Goal: Transaction & Acquisition: Obtain resource

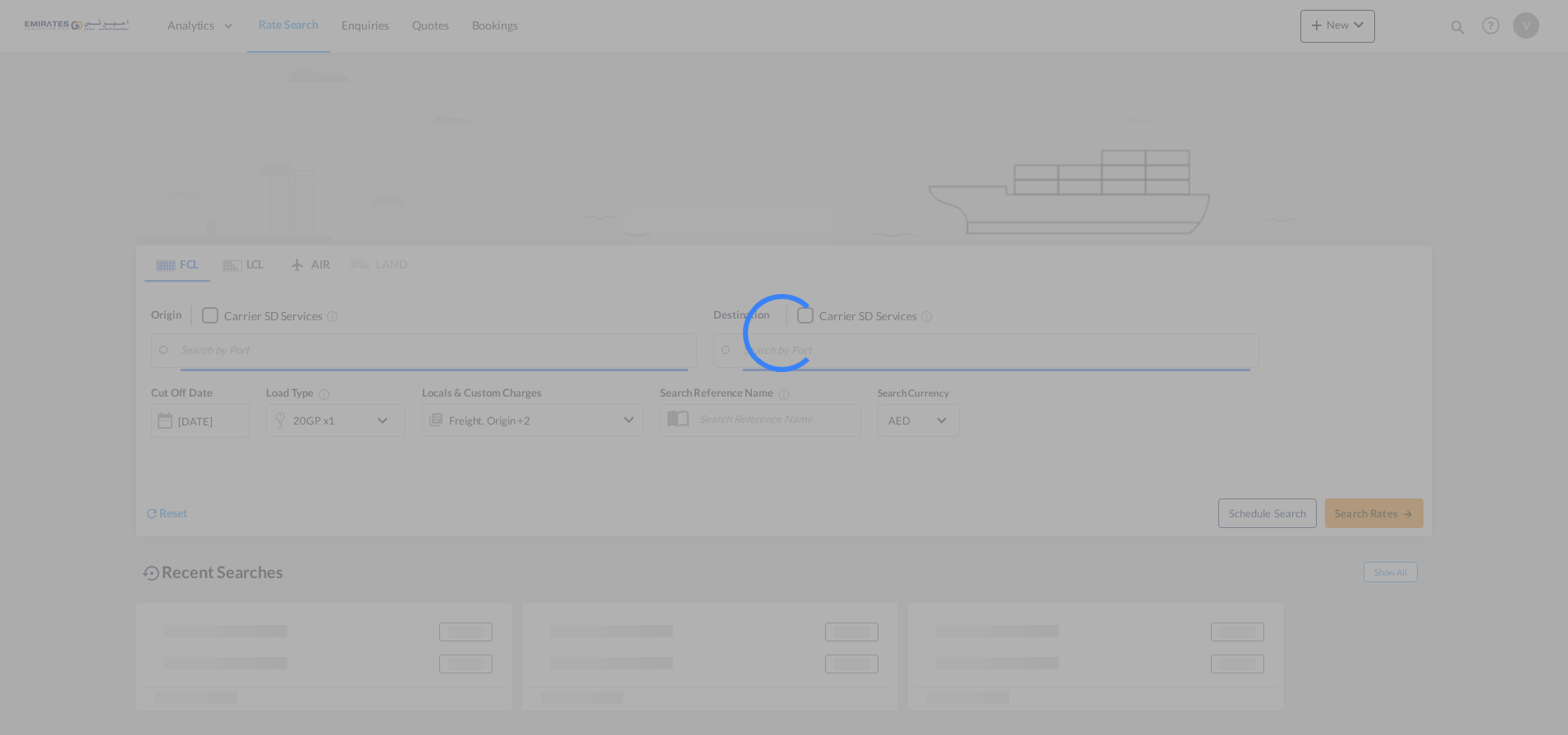
type input "[GEOGRAPHIC_DATA], [GEOGRAPHIC_DATA]"
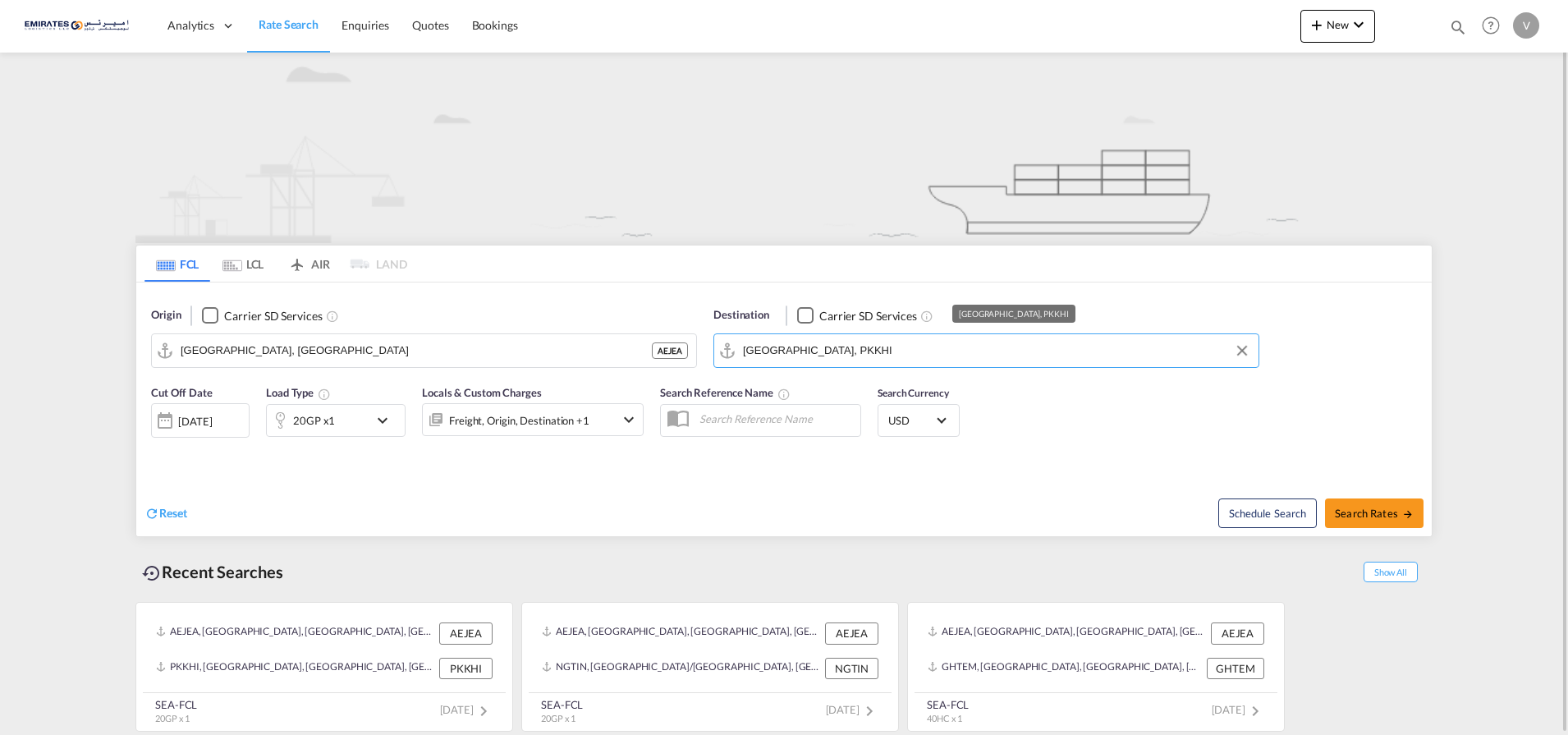
click at [845, 353] on input "[GEOGRAPHIC_DATA], PKKHI" at bounding box center [996, 351] width 507 height 25
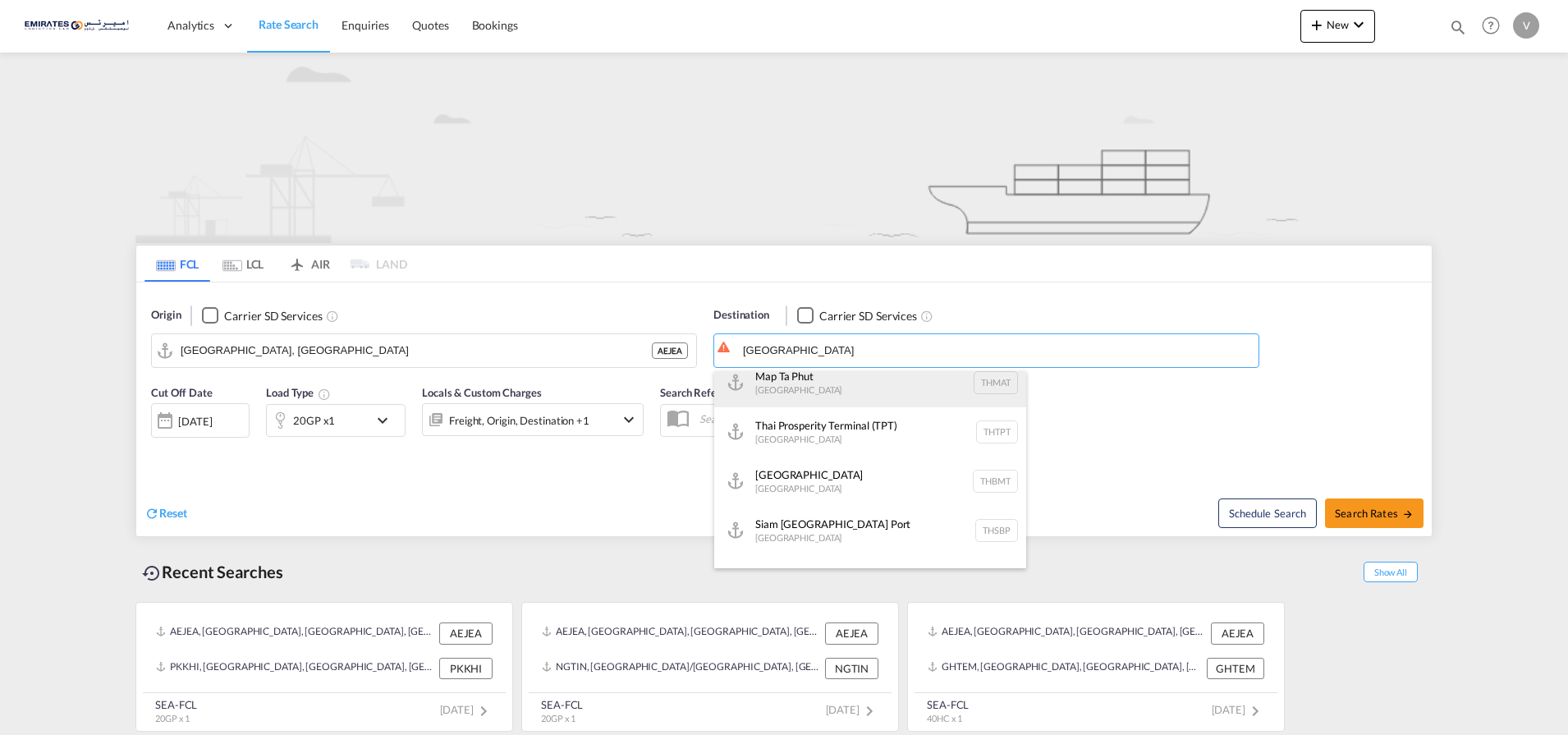
scroll to position [410, 0]
type input "[GEOGRAPHIC_DATA]"
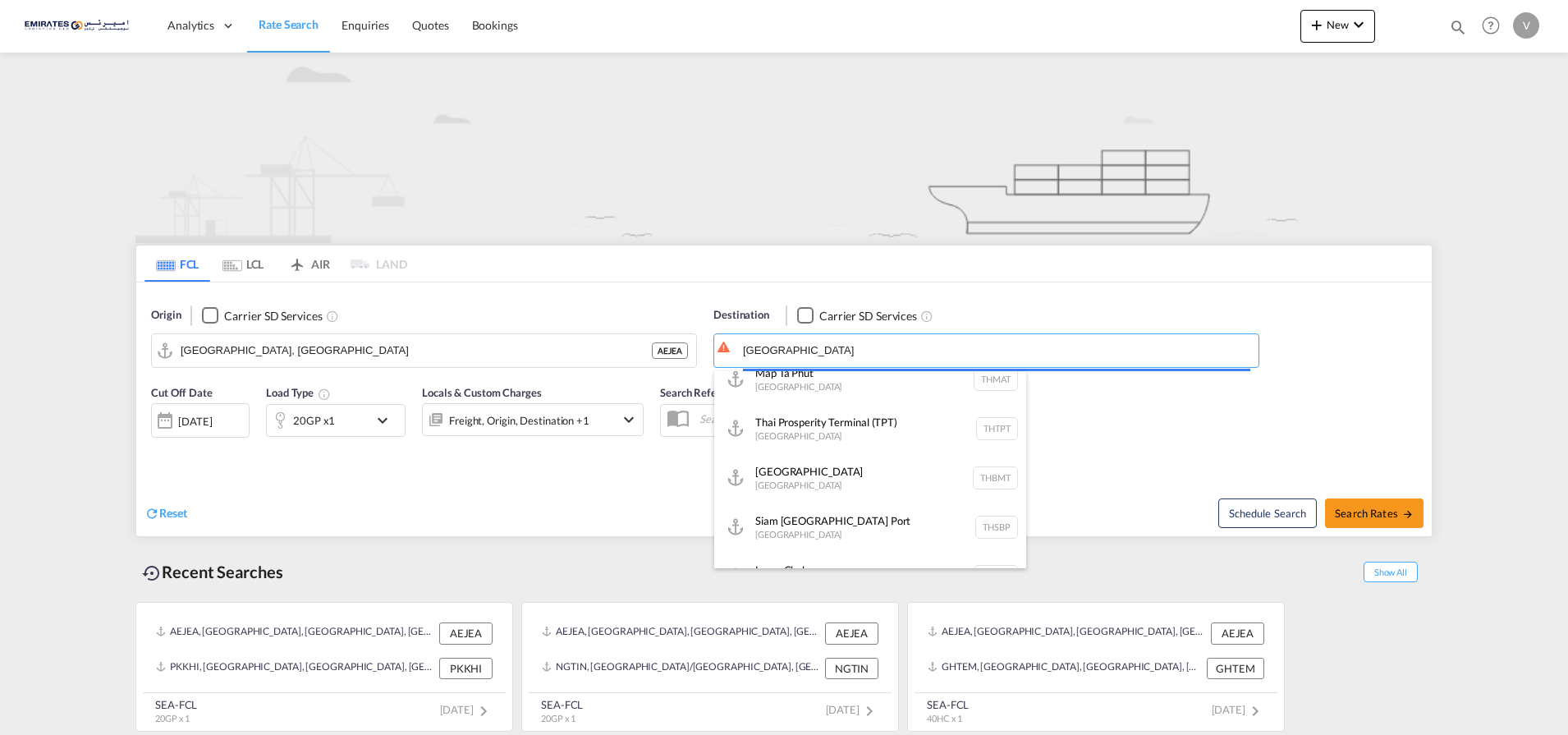
drag, startPoint x: 808, startPoint y: 350, endPoint x: 768, endPoint y: 351, distance: 40.0
click at [768, 351] on body "Analytics Dashboard Rate Search Enquiries Quotes Bookings" at bounding box center [784, 368] width 1568 height 735
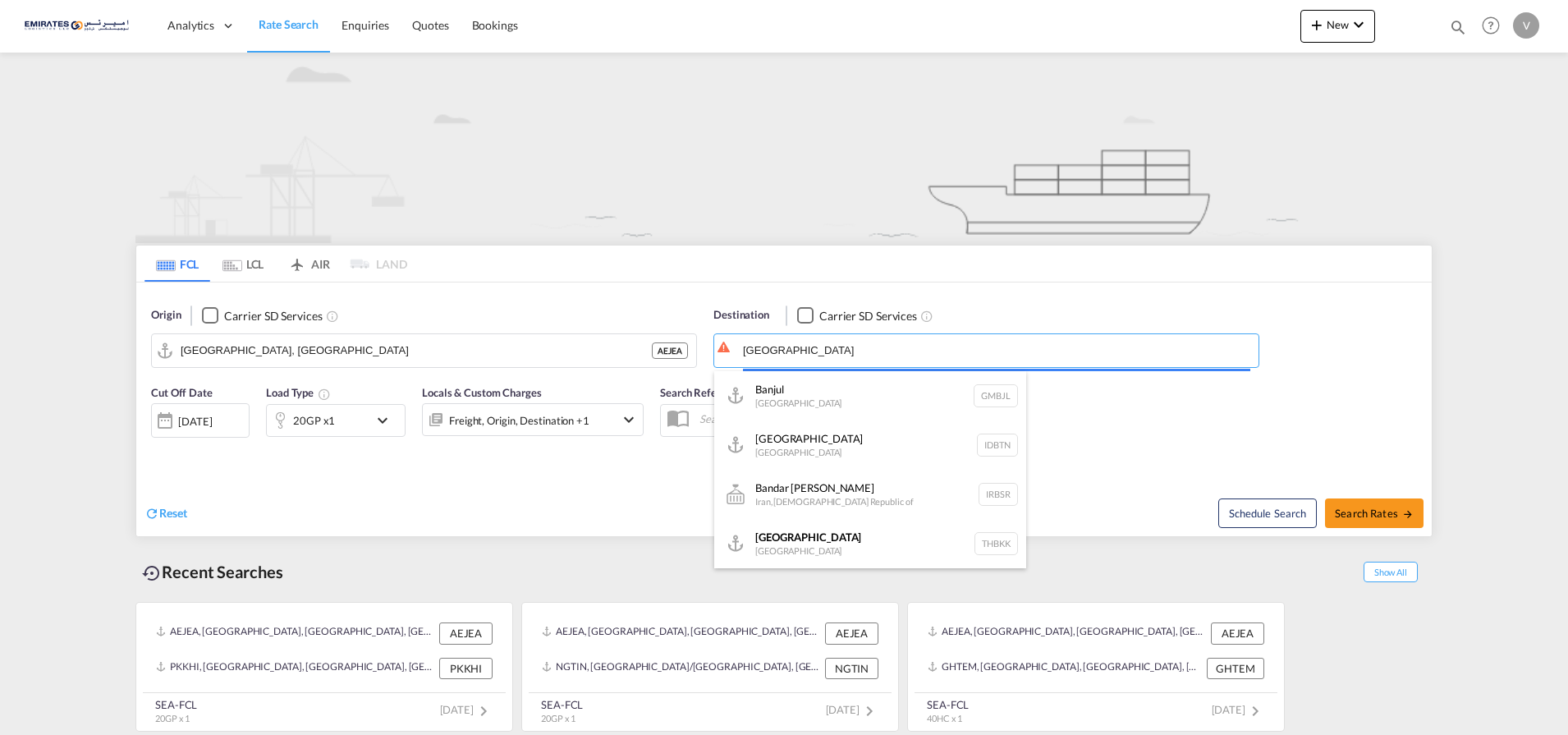
scroll to position [0, 0]
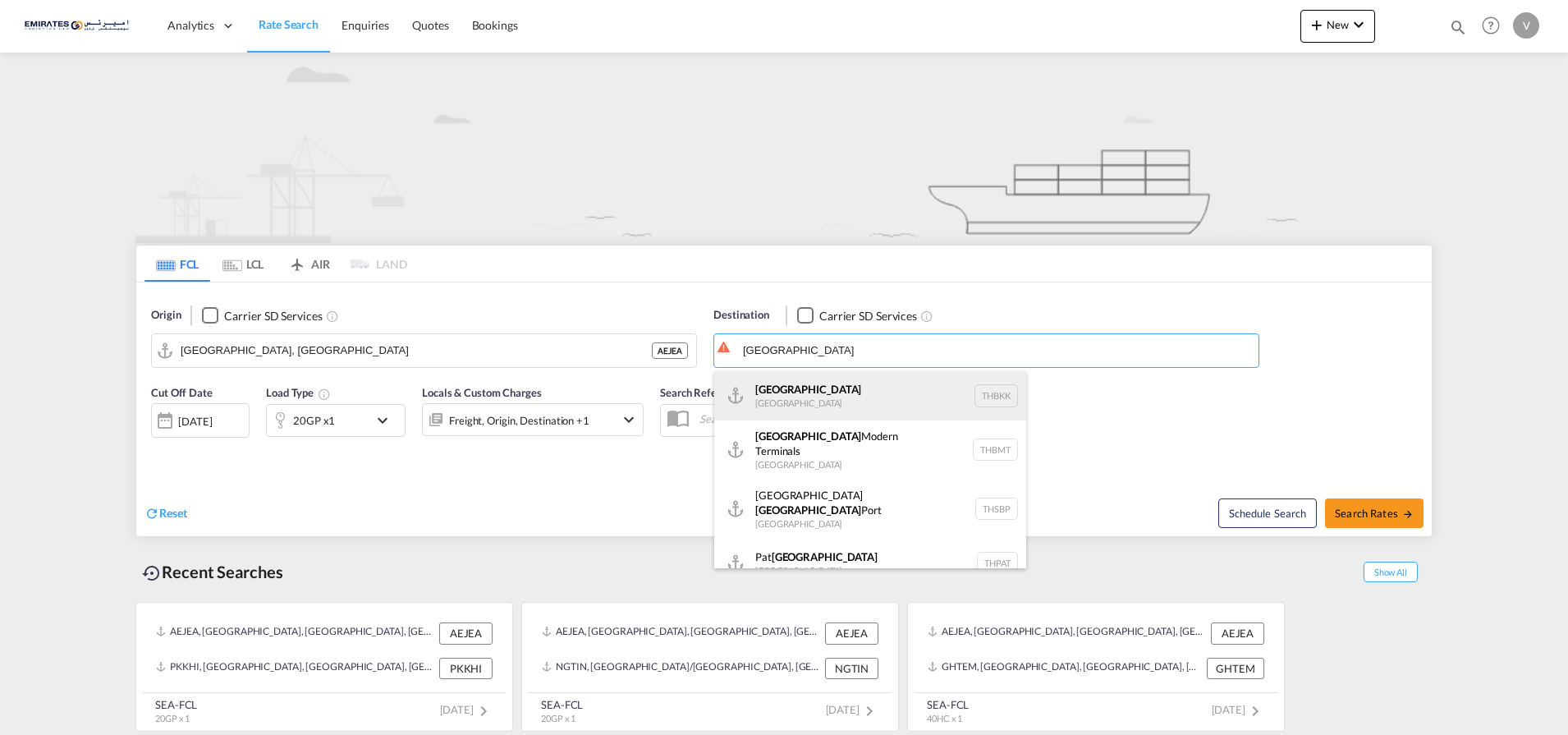
click at [802, 400] on div "[GEOGRAPHIC_DATA] [GEOGRAPHIC_DATA] THBKK" at bounding box center [871, 396] width 312 height 50
type input "[GEOGRAPHIC_DATA], THBKK"
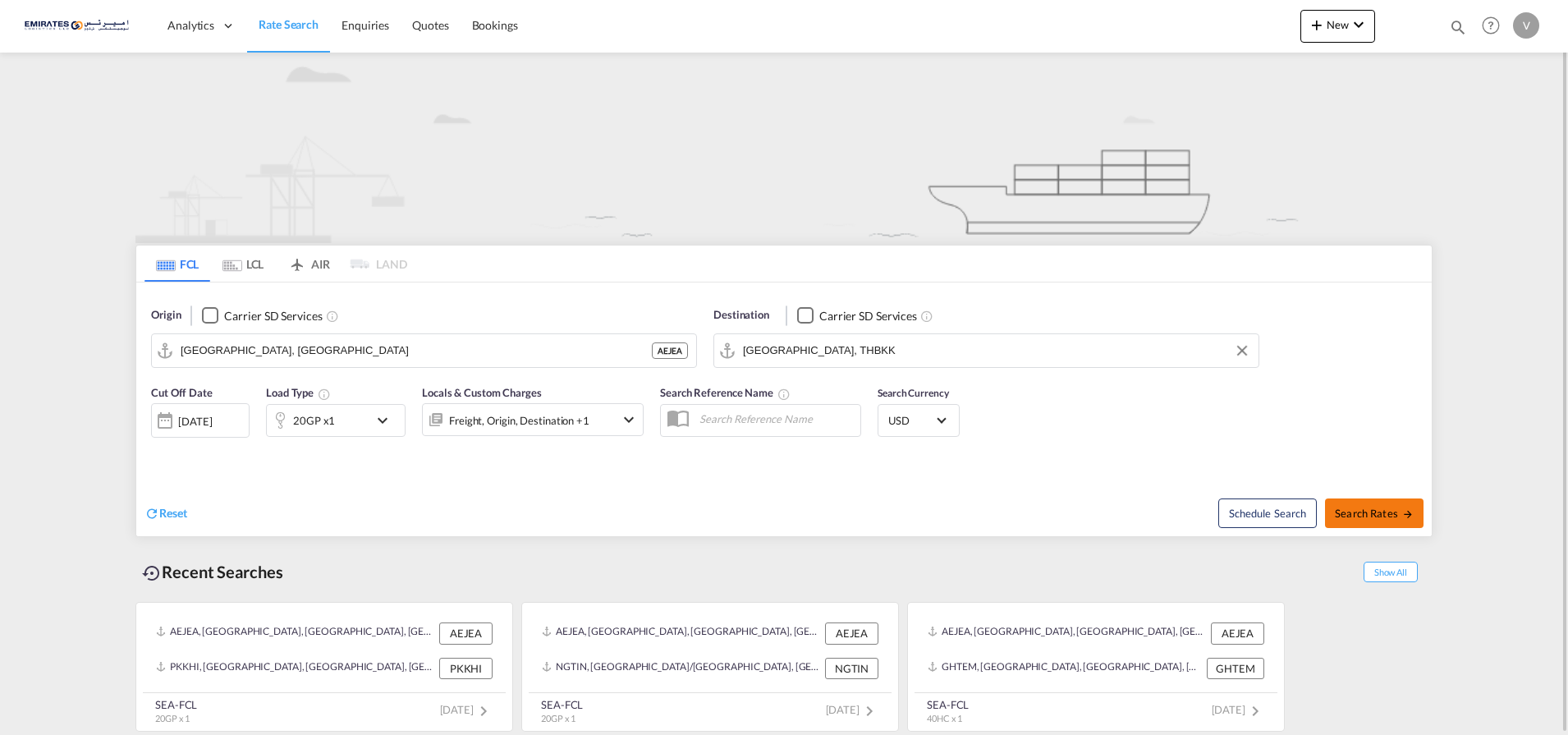
click at [1361, 517] on span "Search Rates" at bounding box center [1374, 513] width 79 height 13
type input "AEJEA to THBKK / [DATE]"
